Goal: Check status: Check status

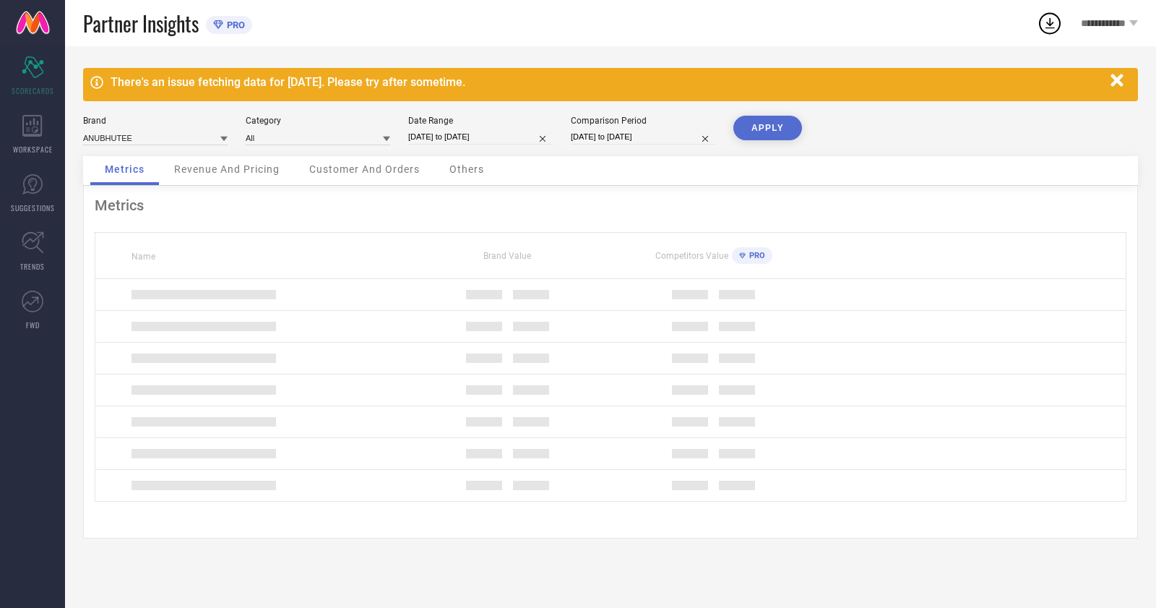
click at [134, 127] on div "Brand ANUBHUTEE" at bounding box center [155, 131] width 145 height 30
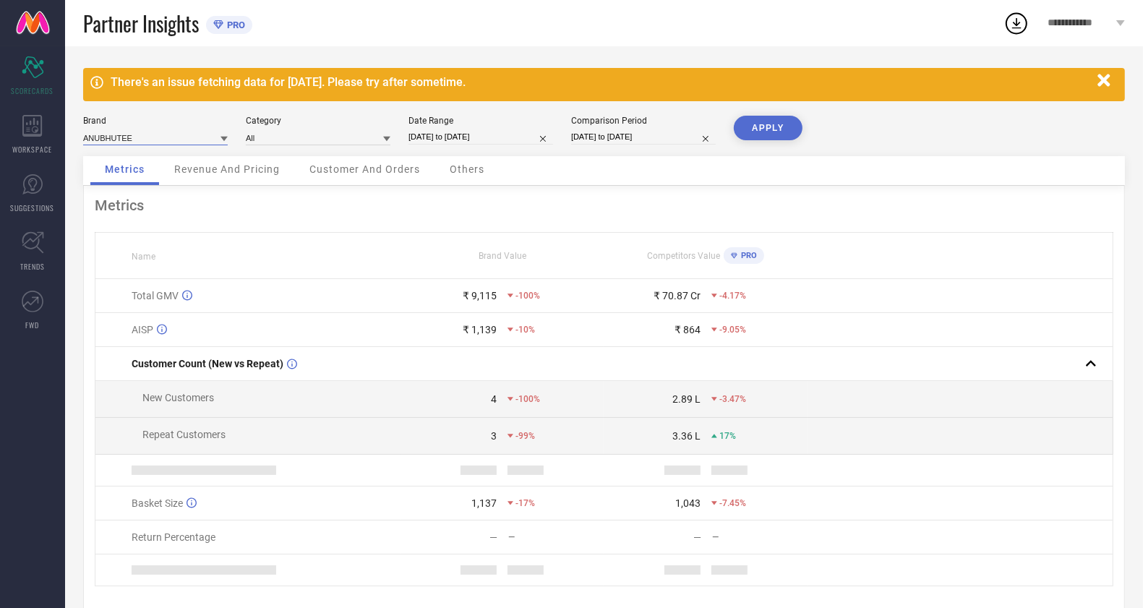
click at [143, 143] on input at bounding box center [155, 137] width 145 height 15
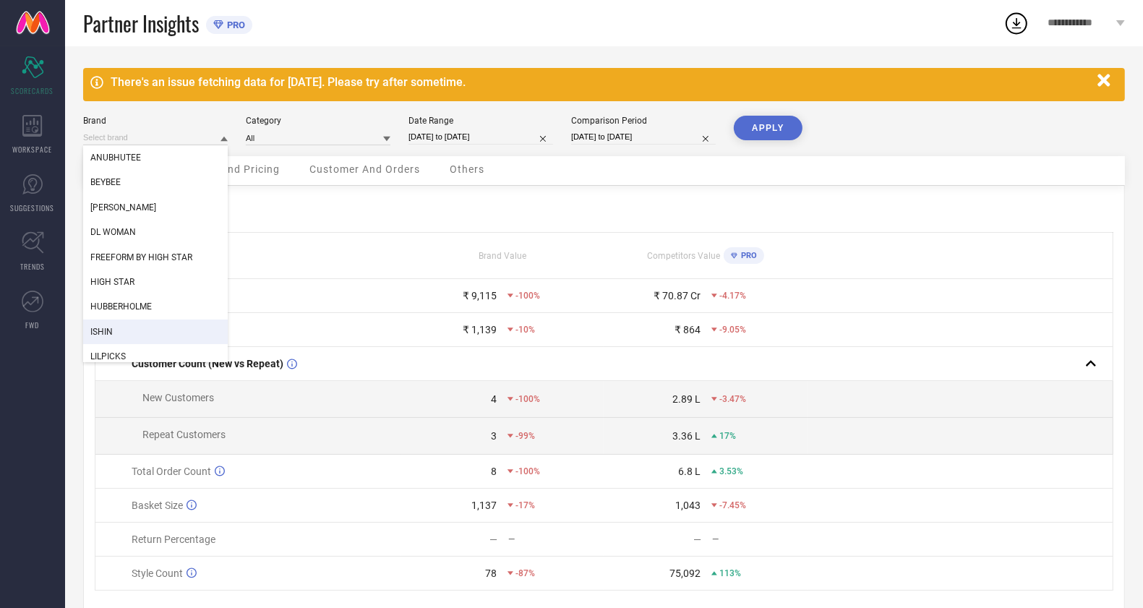
click at [116, 337] on div "ISHIN" at bounding box center [155, 331] width 145 height 25
type input "All"
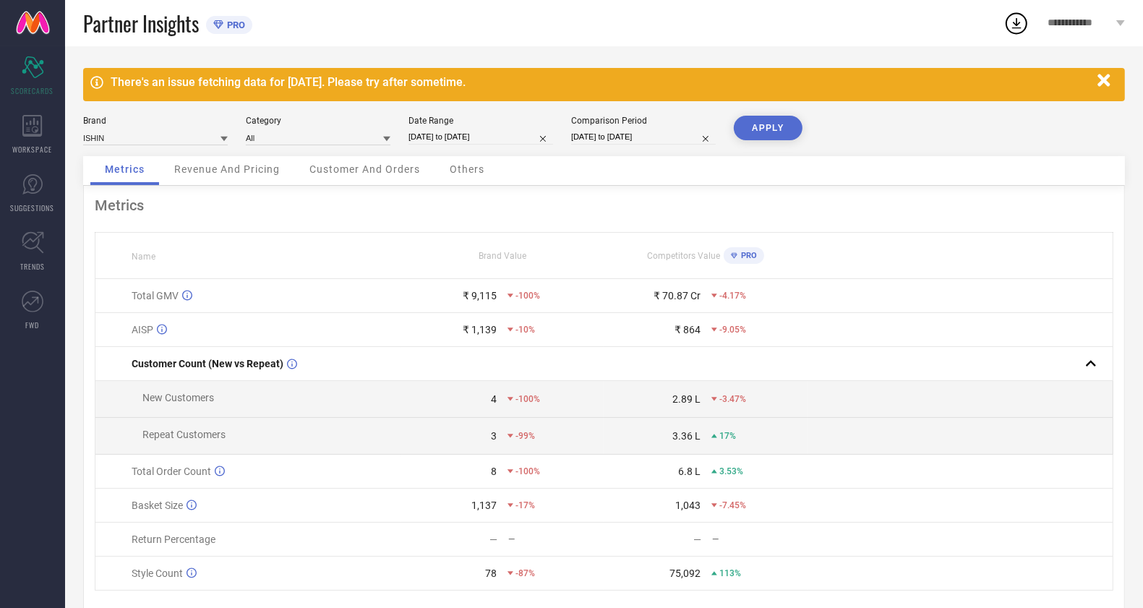
click at [512, 131] on input "[DATE] to [DATE]" at bounding box center [480, 136] width 145 height 15
select select "7"
select select "2025"
select select "8"
select select "2025"
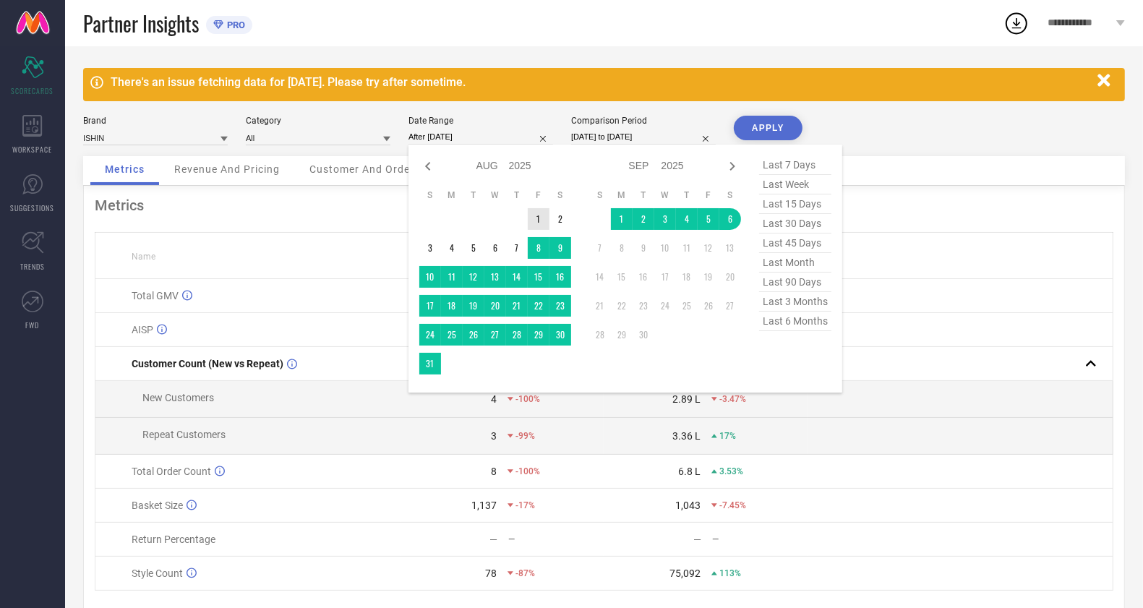
click at [536, 224] on td "1" at bounding box center [539, 219] width 22 height 22
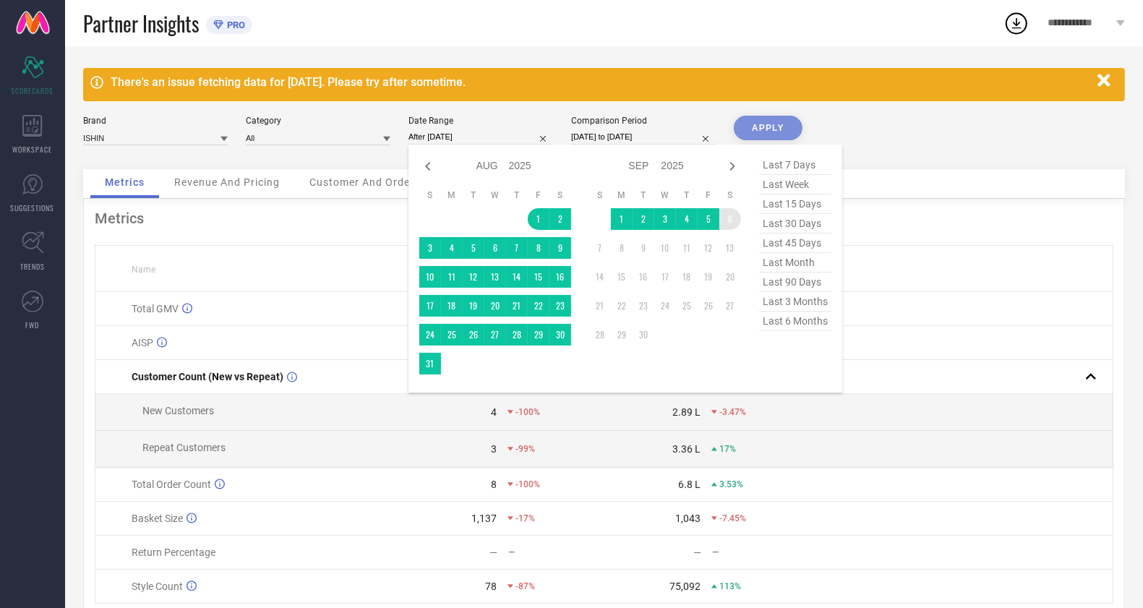
type input "[DATE] to [DATE]"
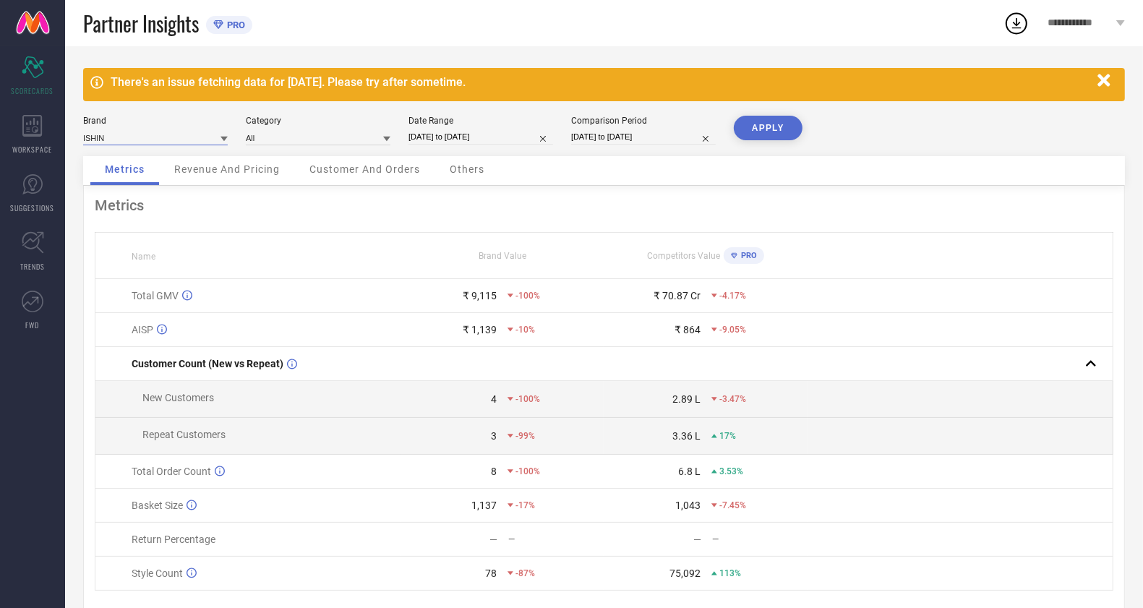
drag, startPoint x: 122, startPoint y: 137, endPoint x: 112, endPoint y: 143, distance: 12.0
click at [122, 137] on input at bounding box center [155, 137] width 145 height 15
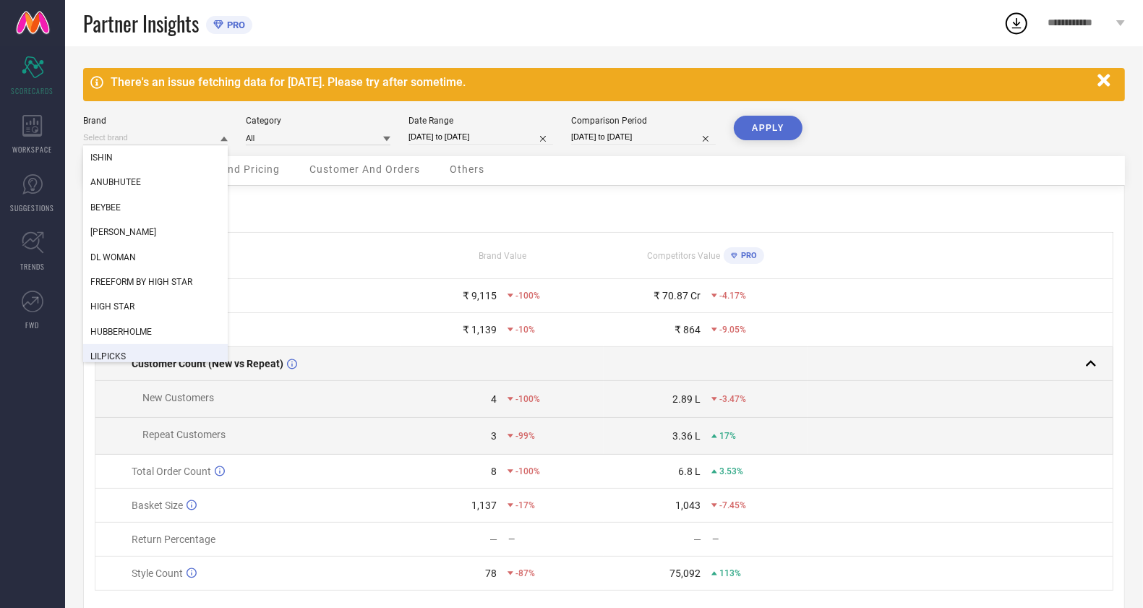
click at [181, 347] on div "LILPICKS" at bounding box center [155, 356] width 145 height 25
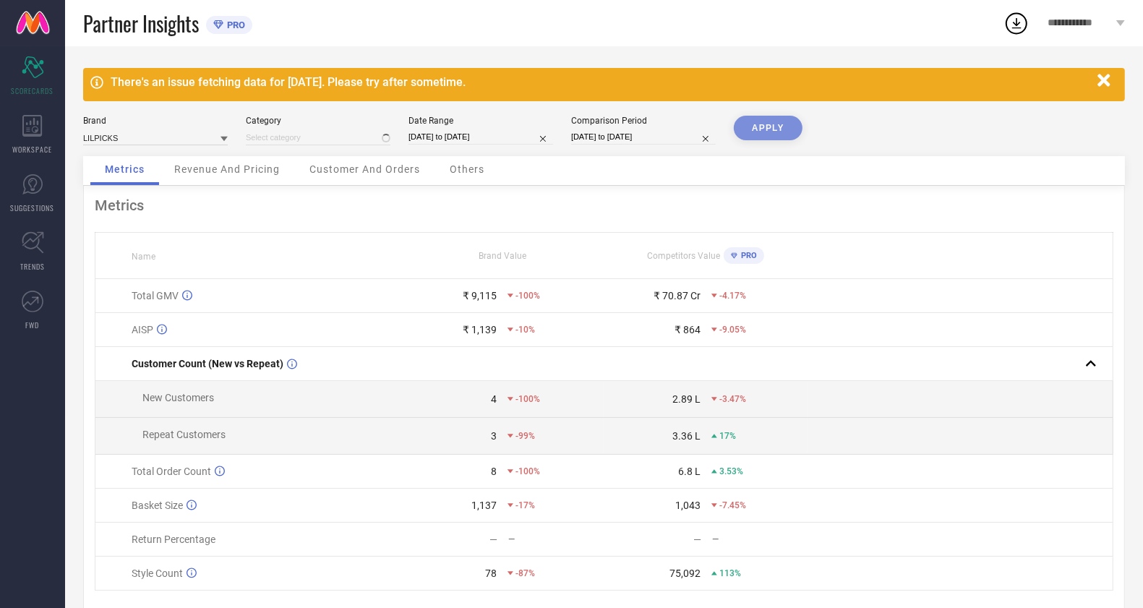
type input "All"
click at [9, 143] on div "WORKSPACE" at bounding box center [32, 135] width 65 height 58
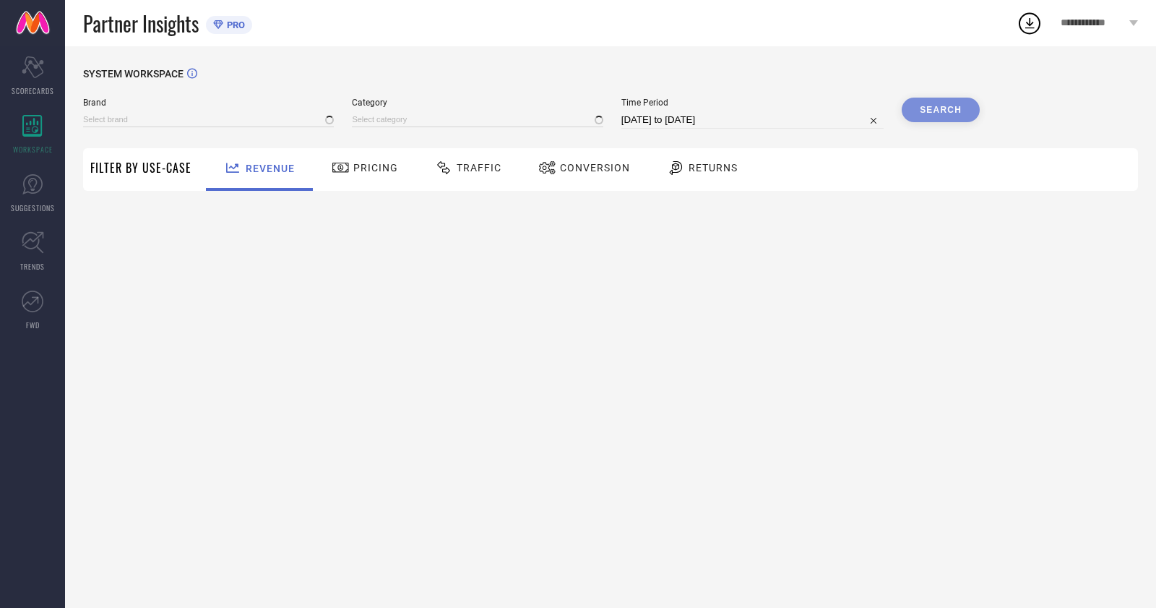
type input "ANUBHUTEE"
type input "All"
click at [192, 124] on input at bounding box center [208, 119] width 251 height 15
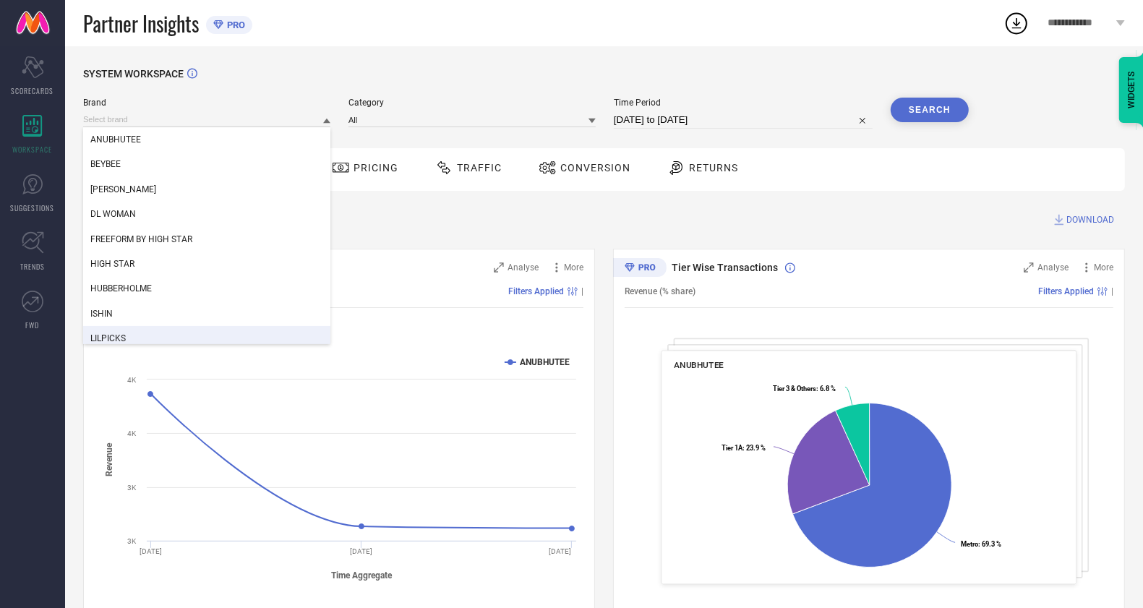
click at [183, 329] on div "LILPICKS" at bounding box center [206, 338] width 247 height 25
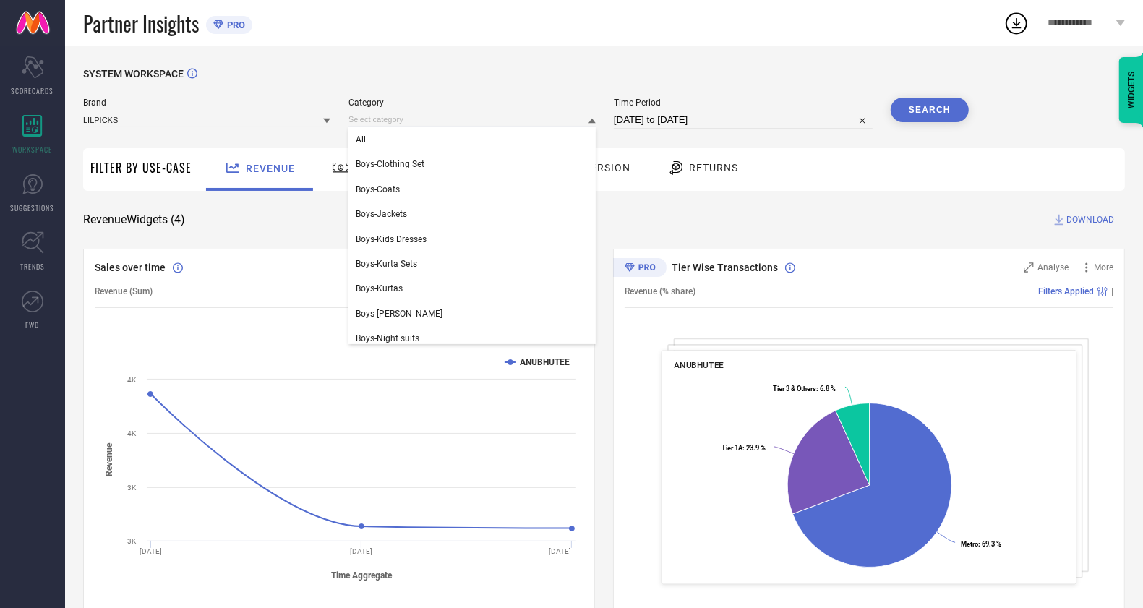
click at [392, 122] on input at bounding box center [471, 119] width 247 height 15
click at [413, 134] on div "All" at bounding box center [471, 139] width 247 height 25
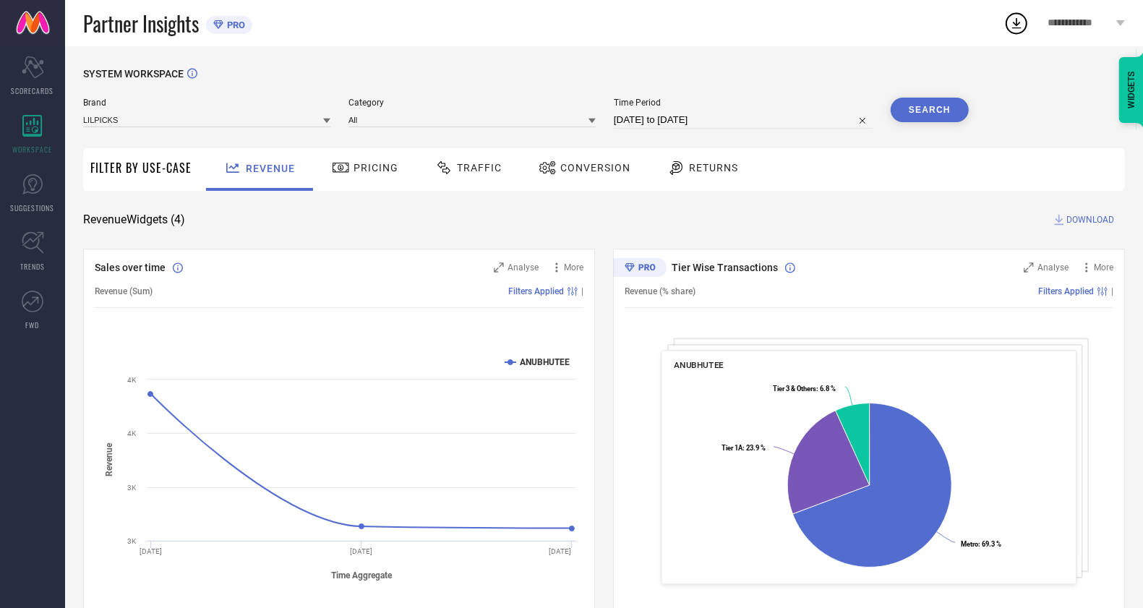
click at [667, 124] on input "[DATE] to [DATE]" at bounding box center [743, 119] width 259 height 17
select select "7"
select select "2025"
select select "8"
select select "2025"
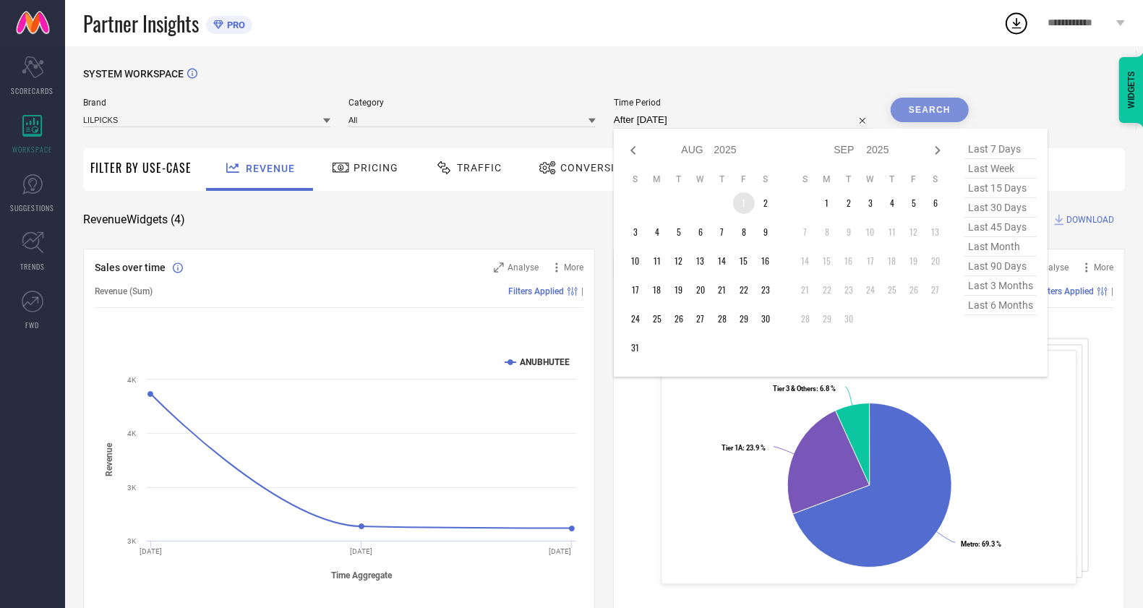
drag, startPoint x: 739, startPoint y: 207, endPoint x: 773, endPoint y: 208, distance: 34.0
click at [742, 207] on td "1" at bounding box center [744, 203] width 22 height 22
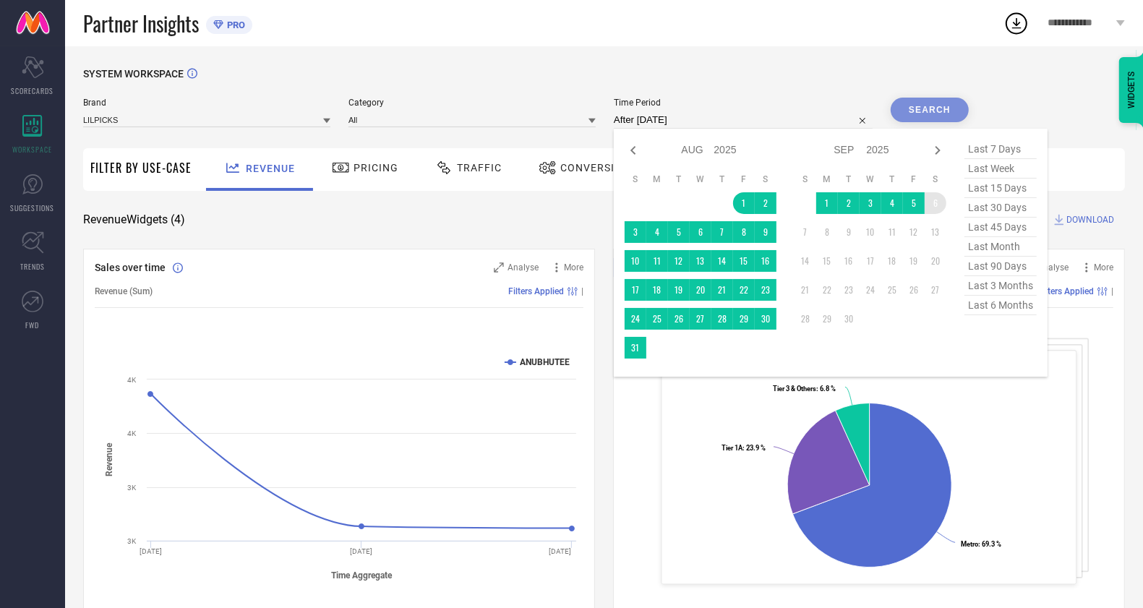
type input "[DATE] to [DATE]"
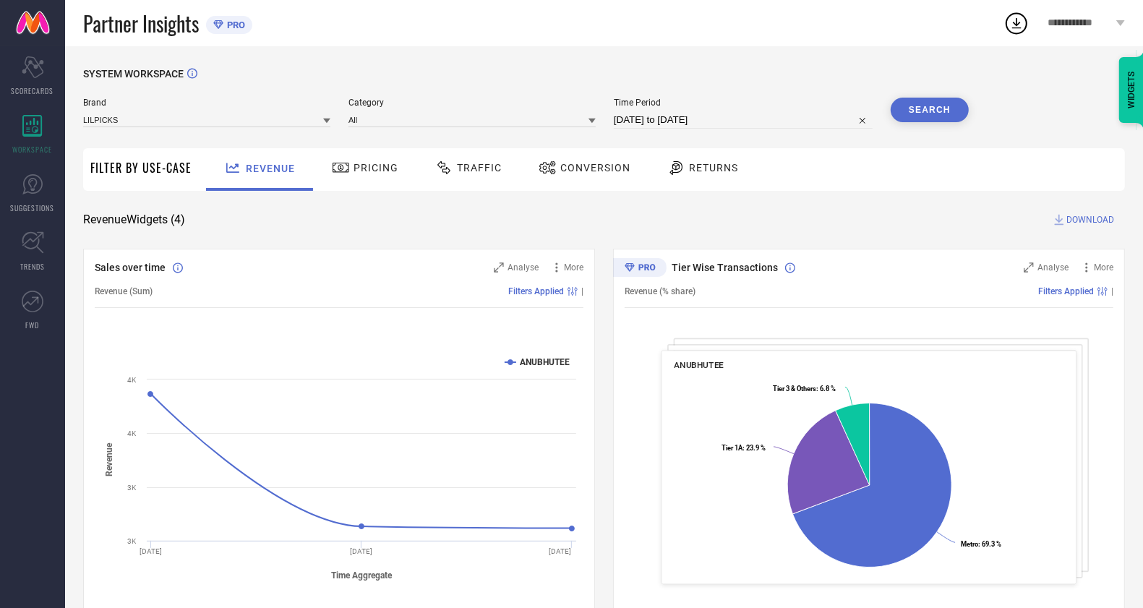
click at [933, 113] on button "Search" at bounding box center [929, 110] width 78 height 25
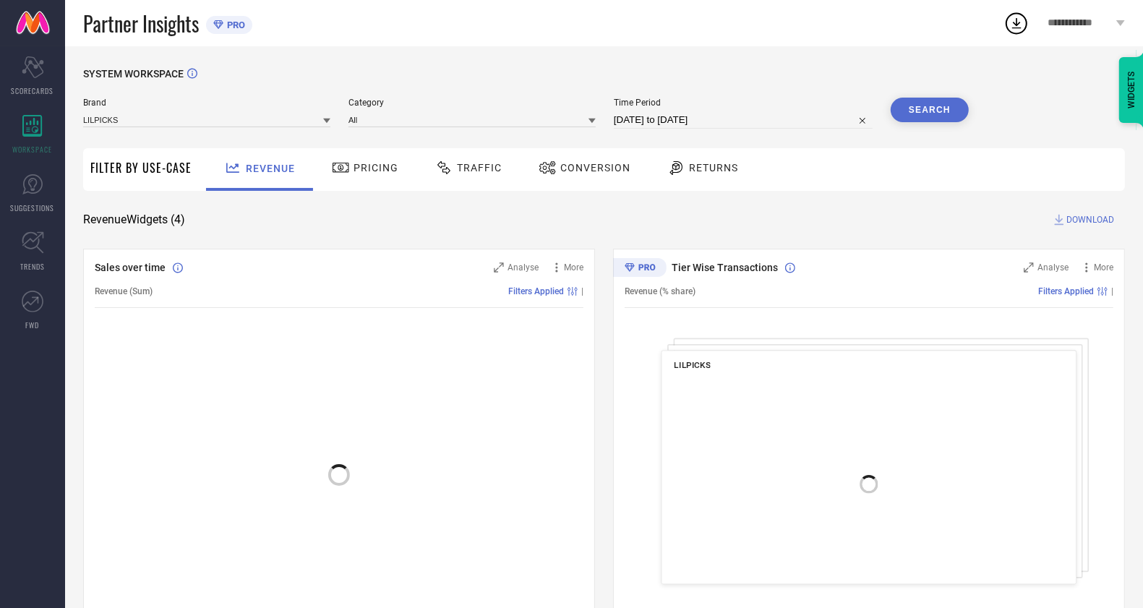
click at [593, 174] on div "Conversion" at bounding box center [584, 167] width 99 height 25
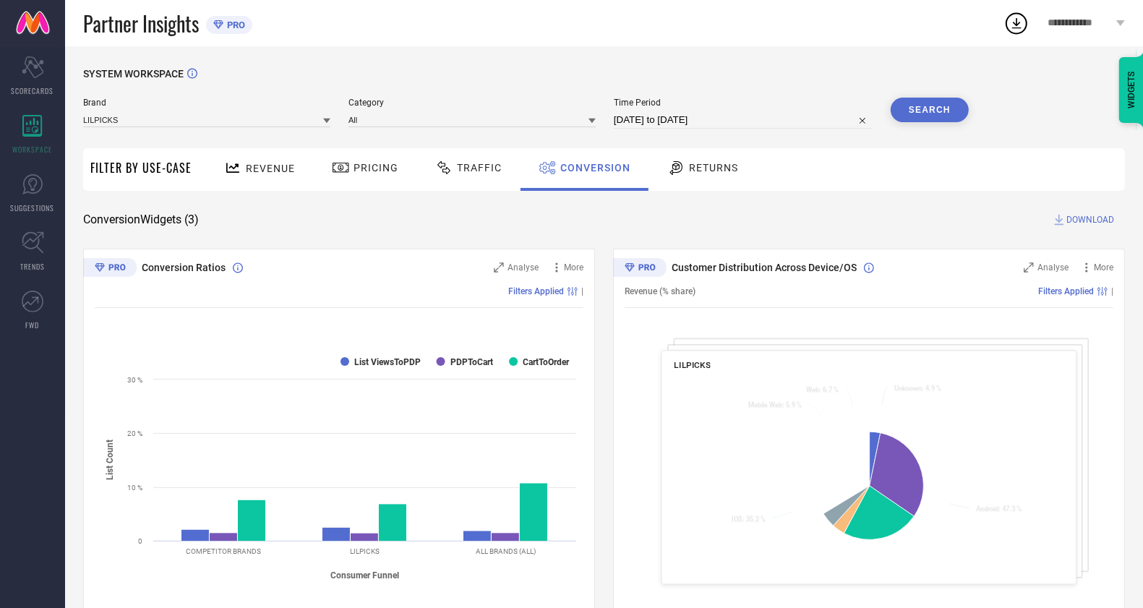
click at [944, 113] on button "Search" at bounding box center [929, 110] width 78 height 25
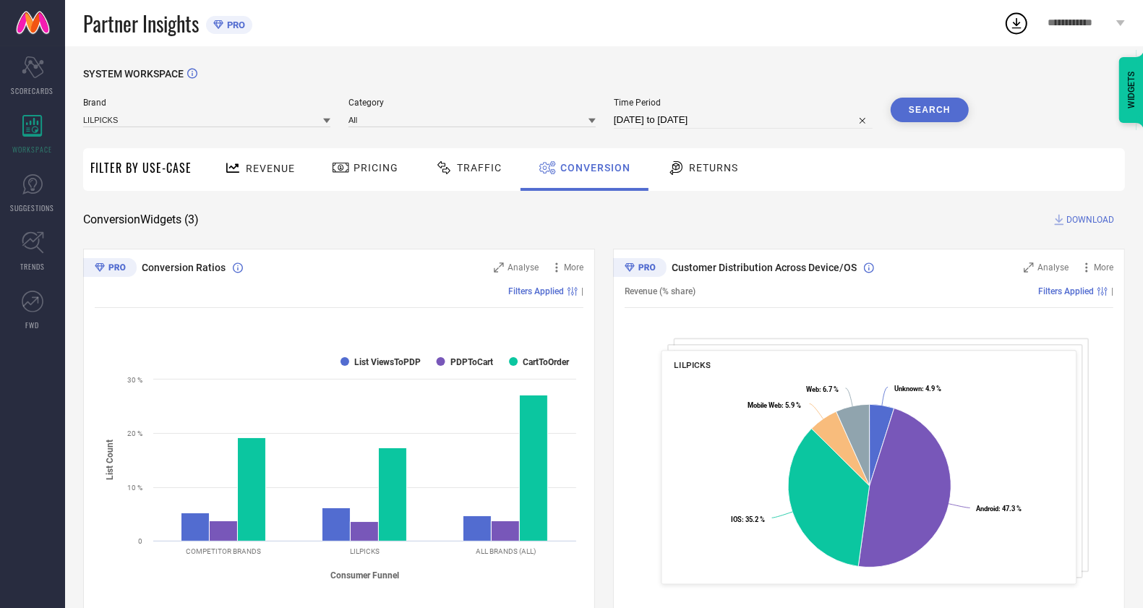
click at [1096, 222] on span "DOWNLOAD" at bounding box center [1090, 219] width 48 height 14
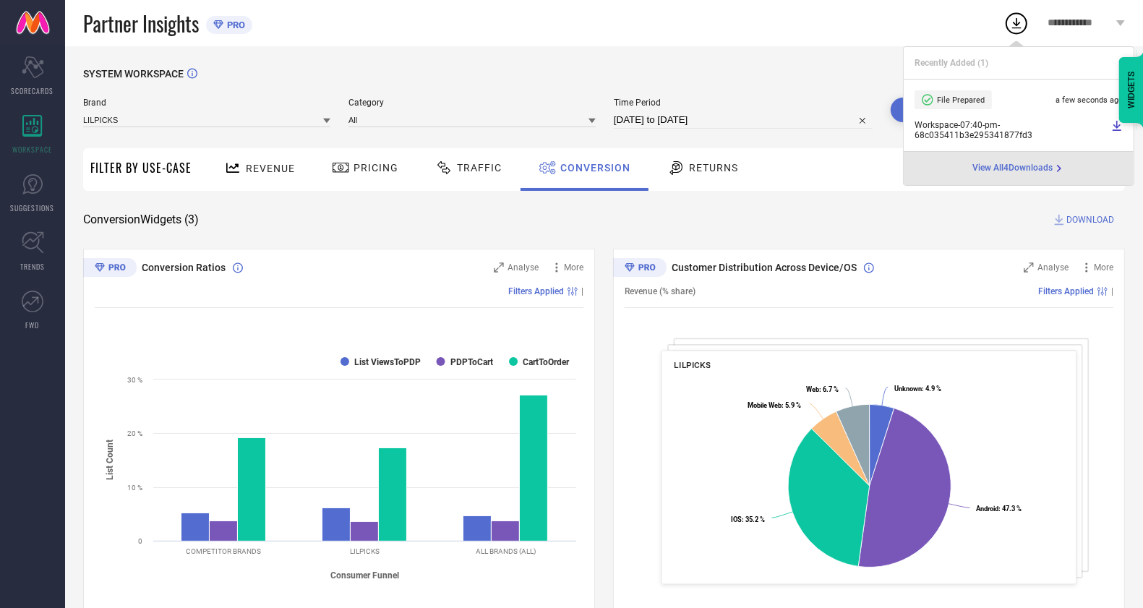
click at [835, 68] on div "SYSTEM WORKSPACE" at bounding box center [603, 83] width 1041 height 30
